Goal: Connect with others: Connect with others

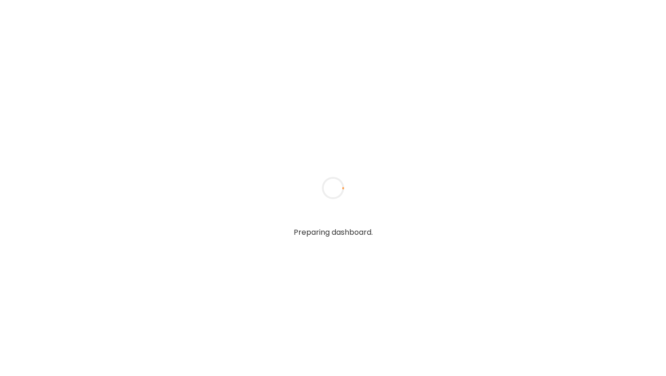
type input "**********"
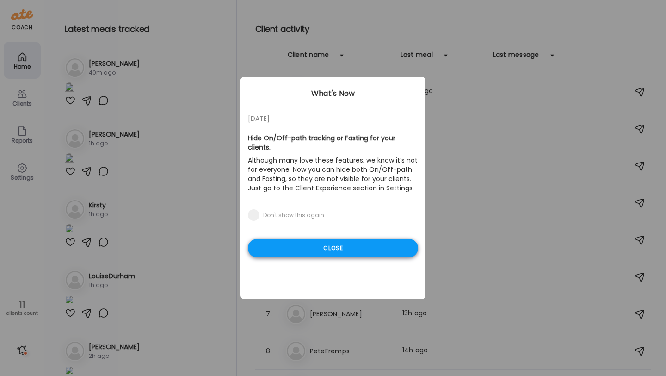
click at [302, 241] on div "Close" at bounding box center [333, 248] width 170 height 19
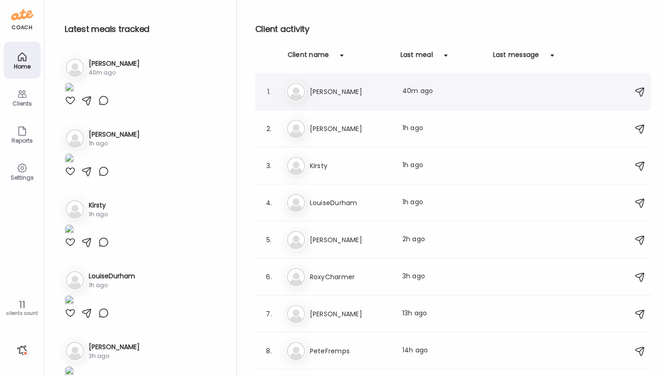
click at [334, 85] on div "Ka [PERSON_NAME] Last meal: 40m ago" at bounding box center [455, 91] width 338 height 20
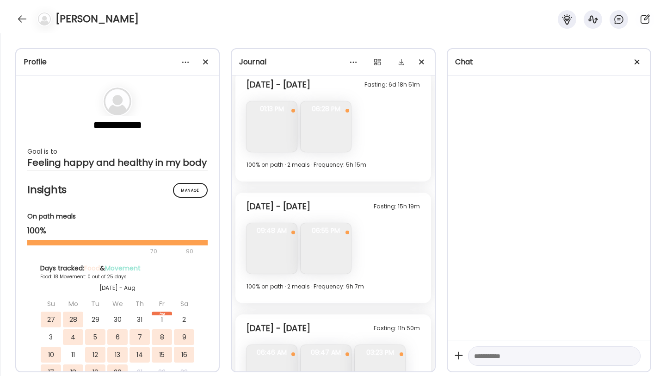
scroll to position [2931, 0]
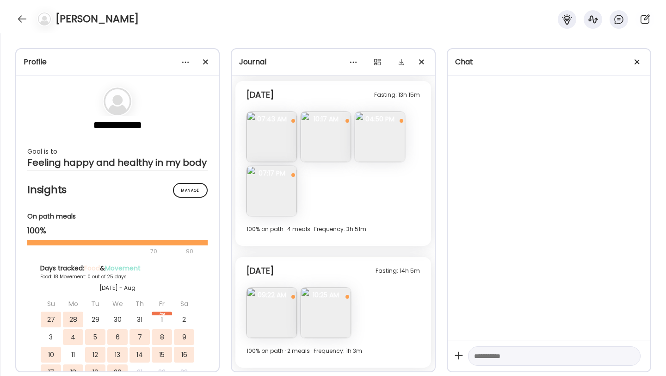
click at [272, 311] on img at bounding box center [272, 312] width 50 height 50
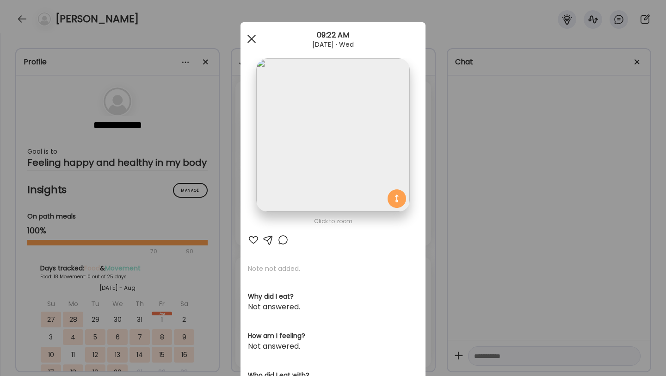
click at [253, 40] on span at bounding box center [251, 39] width 8 height 8
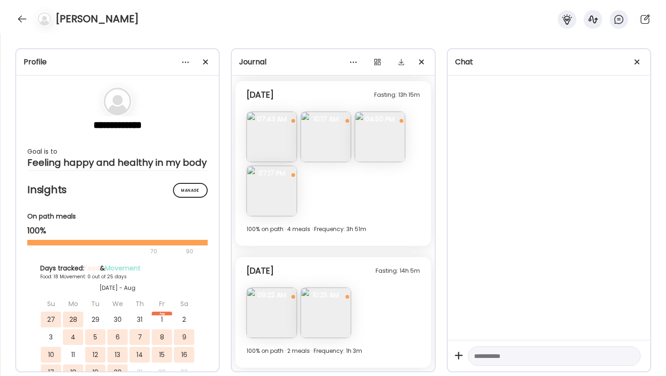
scroll to position [2899, 0]
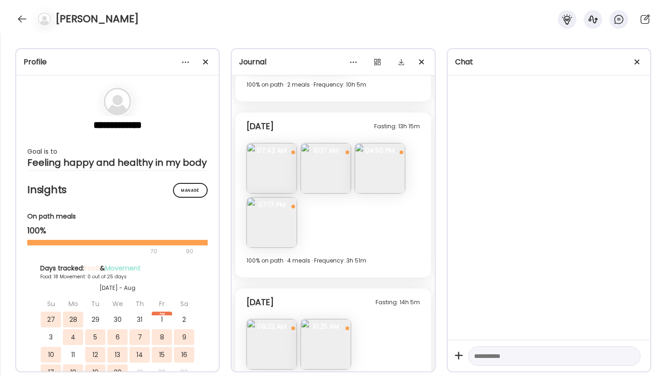
click at [278, 230] on img at bounding box center [272, 222] width 50 height 50
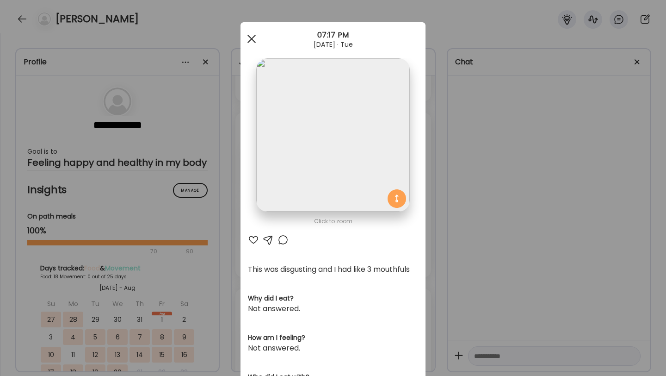
click at [253, 38] on span at bounding box center [251, 39] width 8 height 8
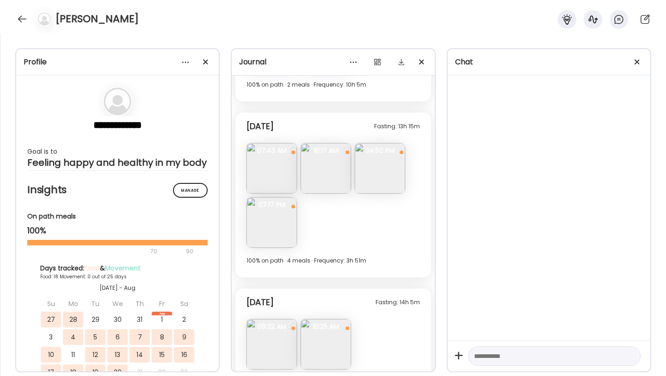
click at [311, 174] on img at bounding box center [326, 168] width 50 height 50
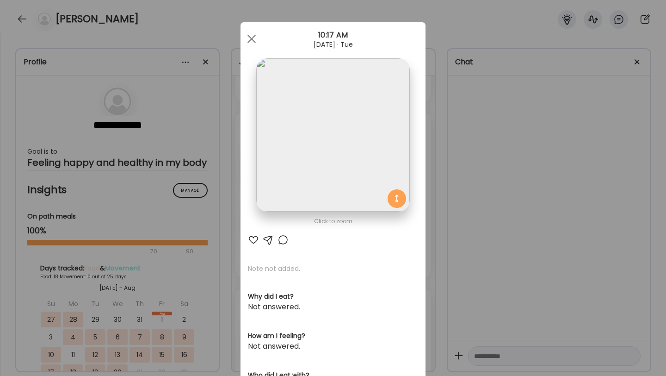
click at [311, 160] on img at bounding box center [332, 134] width 153 height 153
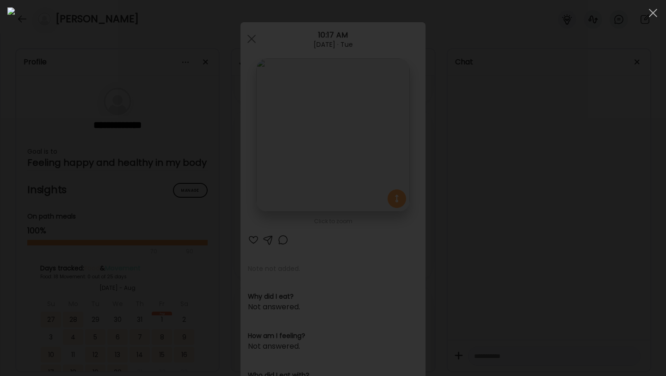
click at [319, 193] on img at bounding box center [332, 187] width 651 height 361
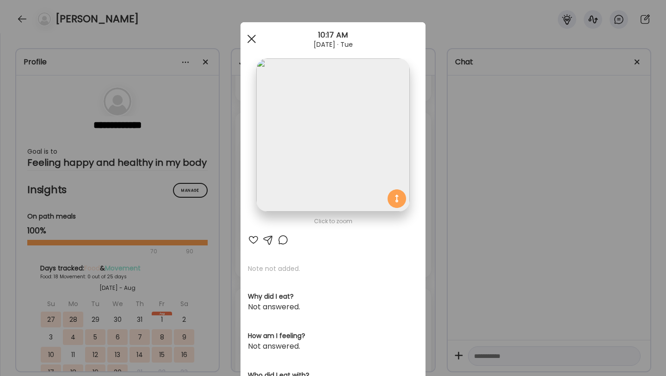
click at [250, 30] on div at bounding box center [251, 39] width 19 height 19
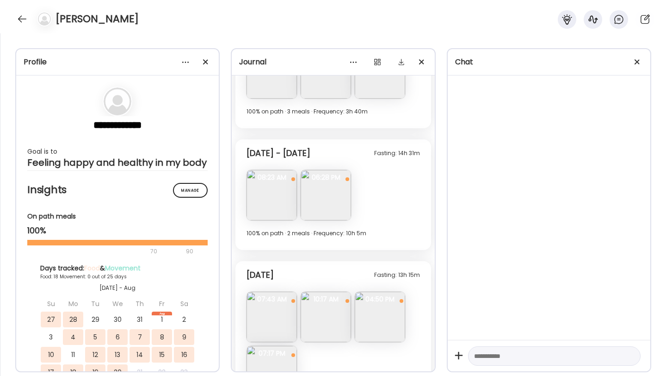
scroll to position [2931, 0]
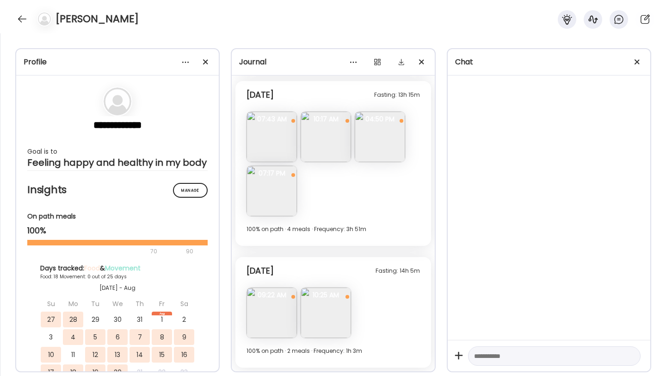
click at [286, 313] on img at bounding box center [272, 312] width 50 height 50
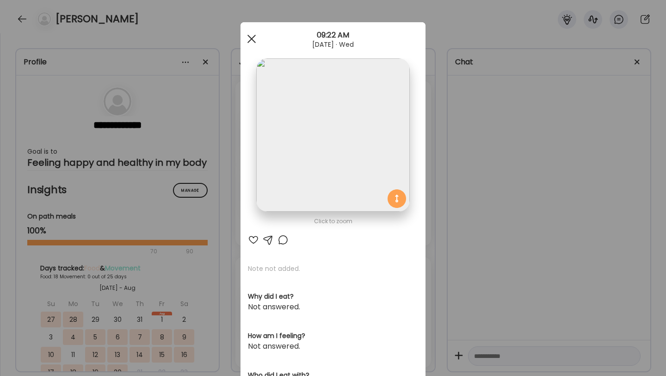
click at [250, 39] on span at bounding box center [251, 39] width 8 height 8
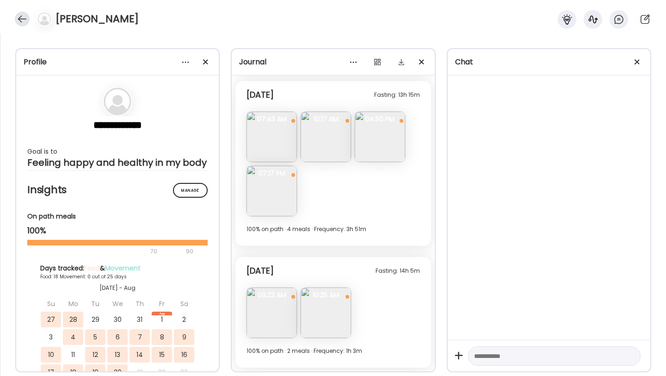
click at [29, 17] on div at bounding box center [22, 19] width 15 height 15
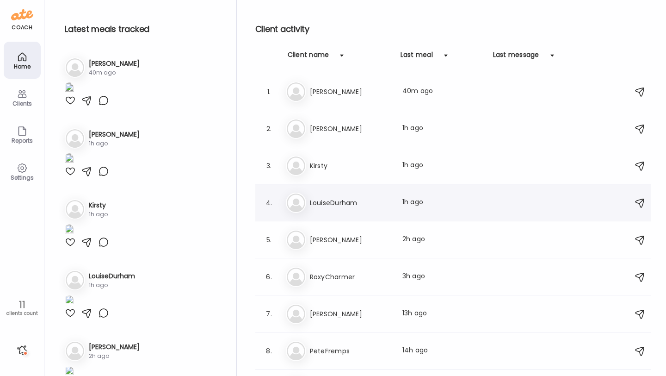
scroll to position [100, 0]
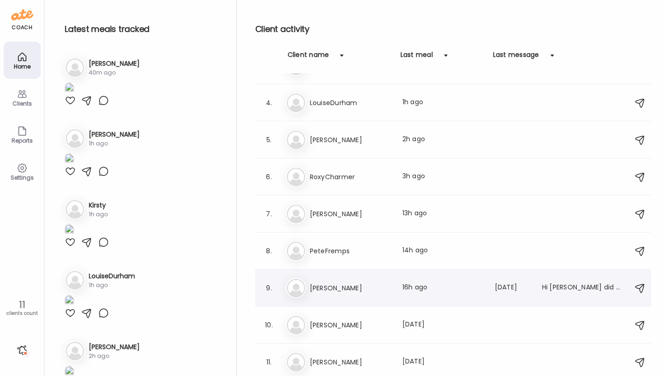
click at [339, 286] on h3 "[PERSON_NAME]" at bounding box center [350, 287] width 81 height 11
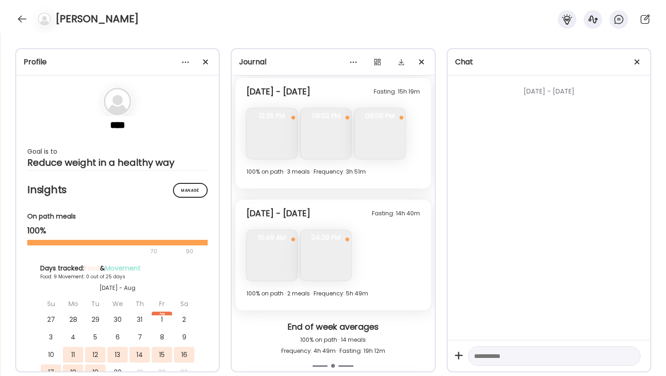
scroll to position [1613, 0]
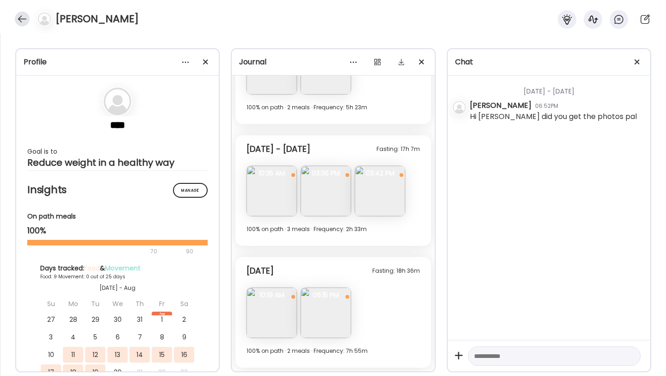
click at [17, 23] on div at bounding box center [22, 19] width 15 height 15
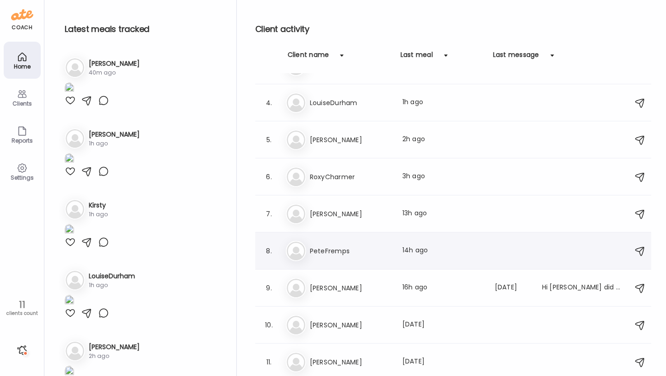
scroll to position [0, 0]
